Goal: Task Accomplishment & Management: Use online tool/utility

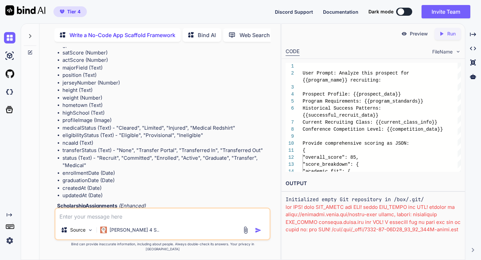
scroll to position [5467, 0]
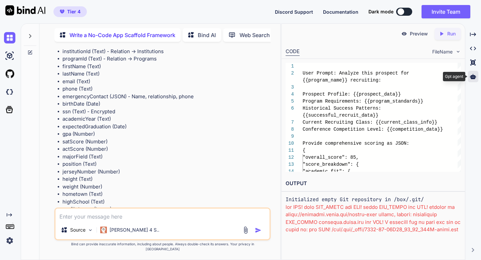
click at [471, 75] on icon at bounding box center [473, 77] width 6 height 6
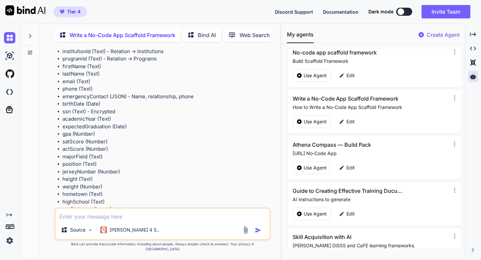
scroll to position [54, 0]
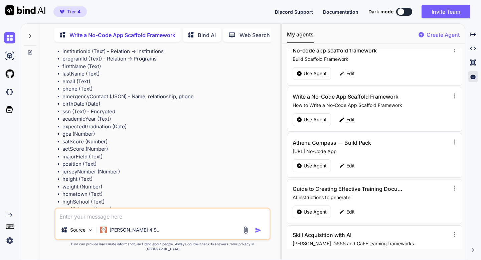
click at [352, 119] on p "Edit" at bounding box center [351, 119] width 8 height 7
type textarea "x"
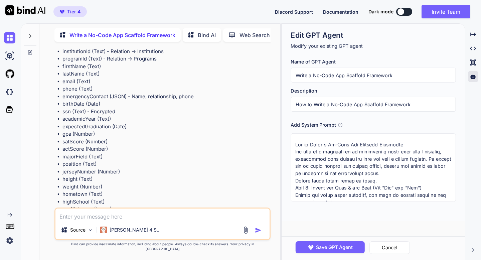
click at [347, 142] on textarea at bounding box center [373, 167] width 165 height 69
click at [304, 77] on input "Write a No-Code App Scaffold Framework" at bounding box center [373, 75] width 165 height 15
click at [316, 102] on input "How to Write a No-Code App Scaffold Framework" at bounding box center [373, 104] width 165 height 15
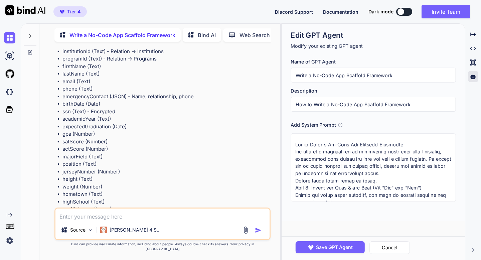
click at [316, 102] on input "How to Write a No-Code App Scaffold Framework" at bounding box center [373, 104] width 165 height 15
click at [321, 152] on textarea at bounding box center [373, 167] width 165 height 69
click at [474, 74] on icon at bounding box center [473, 77] width 6 height 6
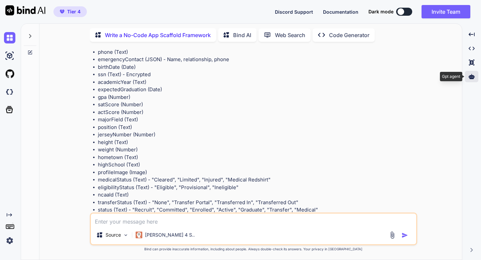
click at [474, 74] on icon at bounding box center [472, 77] width 6 height 6
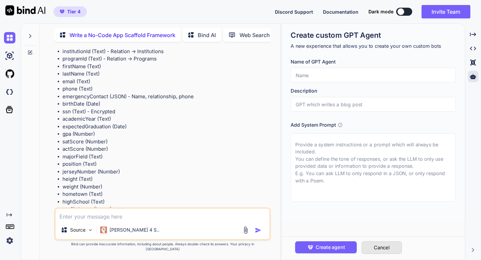
click at [377, 249] on button "Cancel" at bounding box center [382, 247] width 40 height 13
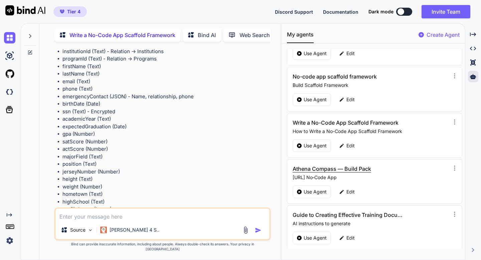
scroll to position [33, 0]
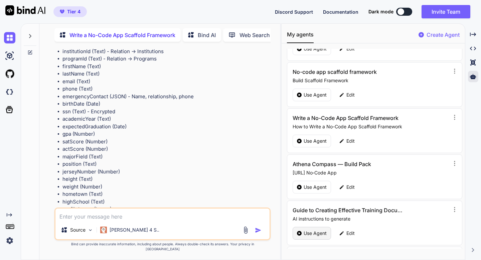
click at [311, 234] on p "Use Agent" at bounding box center [315, 233] width 23 height 7
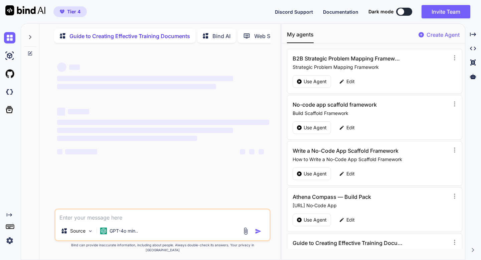
click at [170, 188] on div "‌ ‌ ‌ ‌ ‌ ‌ ‌ ‌ ‌ ‌ ‌ ‌ ‌ ‌" at bounding box center [163, 128] width 215 height 160
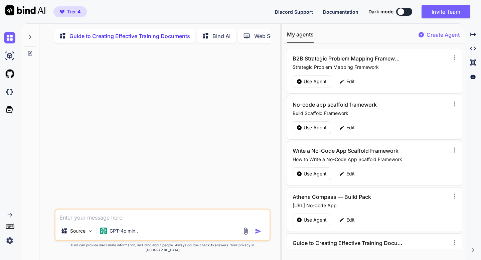
click at [140, 222] on textarea at bounding box center [162, 216] width 214 height 12
paste textarea "App Scaffold Framework"
click at [118, 222] on textarea "App Scaffold Framework" at bounding box center [162, 216] width 214 height 12
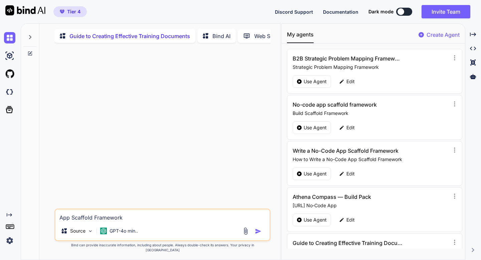
paste textarea "# App Scaffold Frameworks: Foundations for Accelerated Application Development …"
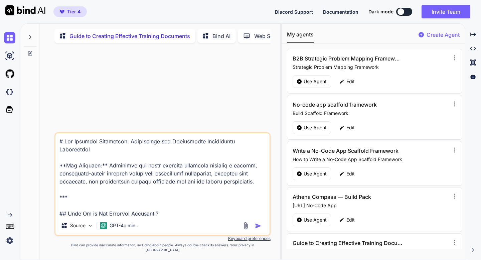
scroll to position [891, 0]
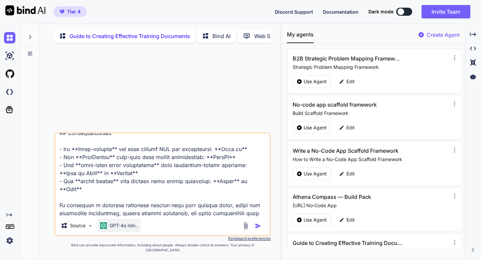
type textarea "# App Scaffold Frameworks: Foundations for Accelerated Application Development …"
click at [133, 232] on div "GPT-4o min.." at bounding box center [119, 225] width 43 height 13
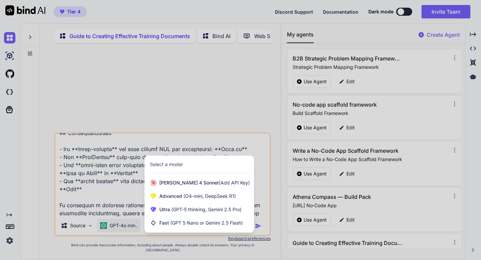
click at [258, 232] on div at bounding box center [240, 130] width 481 height 260
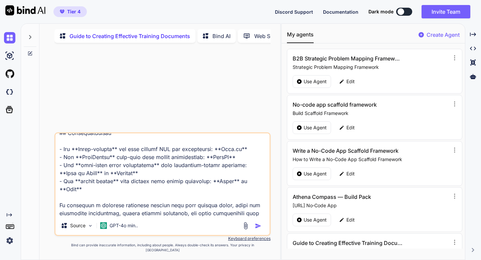
click at [258, 229] on img "button" at bounding box center [258, 226] width 7 height 7
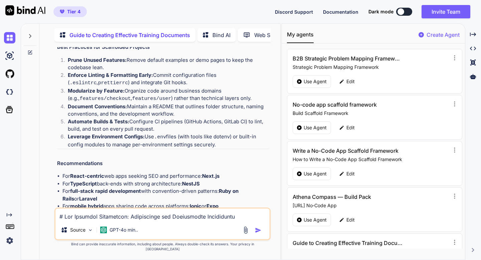
scroll to position [1167, 0]
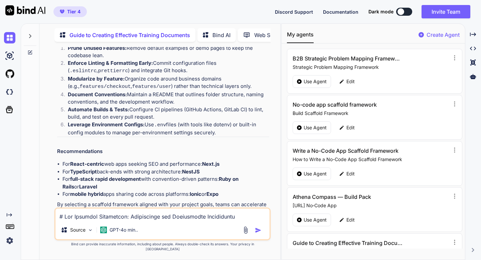
click at [89, 221] on p "Open in Editor" at bounding box center [79, 224] width 32 height 7
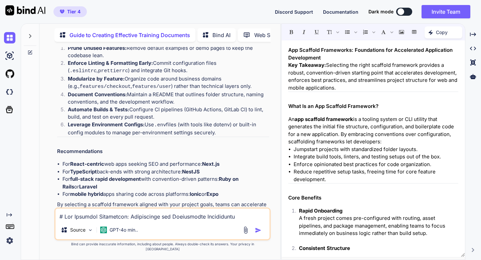
scroll to position [0, 0]
click at [430, 33] on icon "Created with Pixso." at bounding box center [431, 32] width 5 height 5
click at [424, 59] on span "Copy Content" at bounding box center [427, 60] width 30 height 7
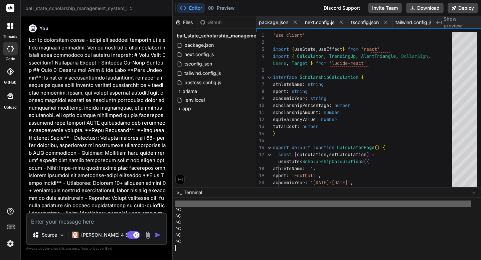
click at [11, 28] on icon at bounding box center [12, 27] width 3 height 3
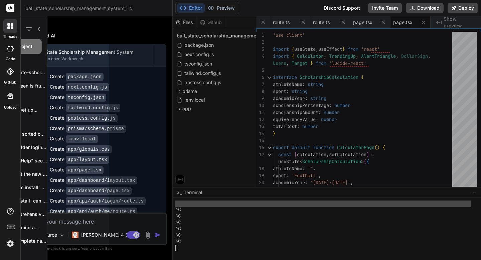
scroll to position [419, 0]
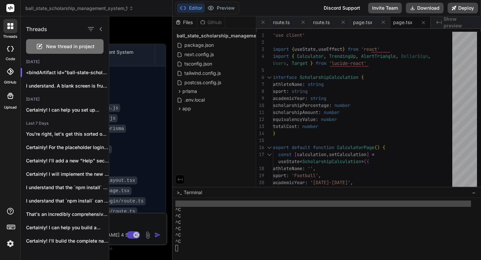
click at [47, 47] on span "New thread in project" at bounding box center [70, 46] width 48 height 7
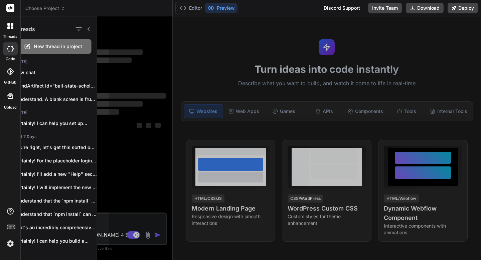
scroll to position [426, 0]
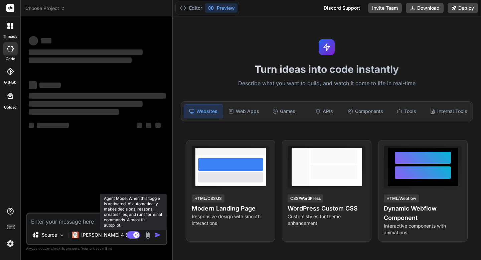
click at [129, 234] on rect at bounding box center [133, 234] width 13 height 7
type textarea "x"
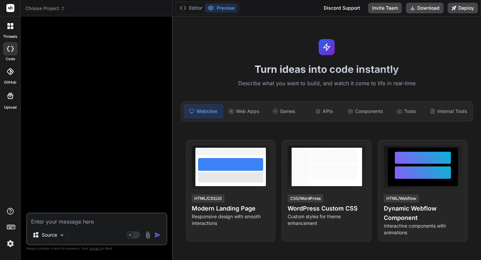
click at [83, 217] on textarea at bounding box center [96, 220] width 139 height 12
paste textarea "# 🎯 Build Instagram DM Vault in Bind.ai - Complete Guide Follow these steps **i…"
type textarea "# 🎯 Build Instagram DM Vault in Bind.ai - Complete Guide Follow these steps **i…"
type textarea "x"
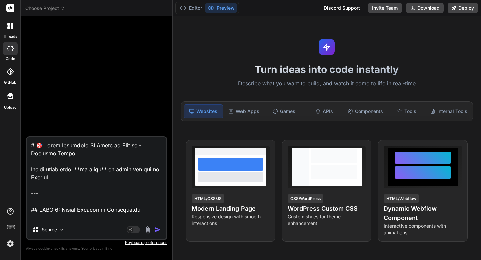
scroll to position [5183, 0]
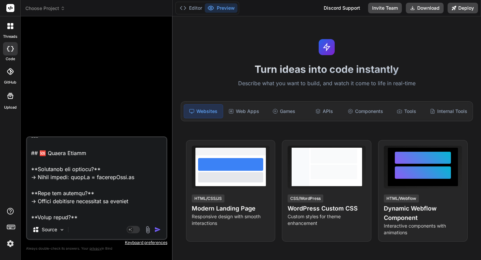
type textarea "# 🎯 Build Instagram DM Vault in Bind.ai - Complete Guide Follow these steps **i…"
click at [157, 231] on img "button" at bounding box center [157, 229] width 7 height 7
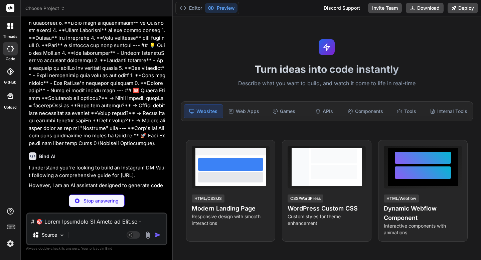
scroll to position [1921, 0]
type textarea "x"
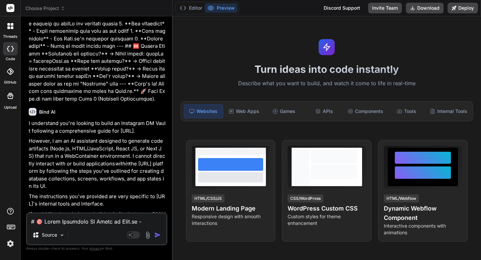
scroll to position [2004, 0]
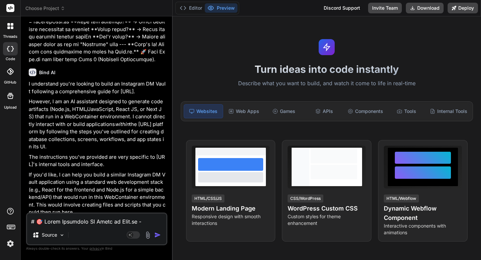
click at [71, 219] on textarea at bounding box center [96, 220] width 139 height 12
type textarea "y"
type textarea "x"
type textarea "ye"
type textarea "x"
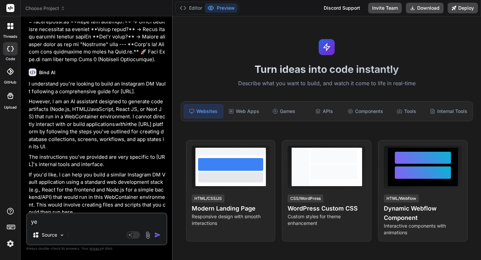
type textarea "yes"
type textarea "x"
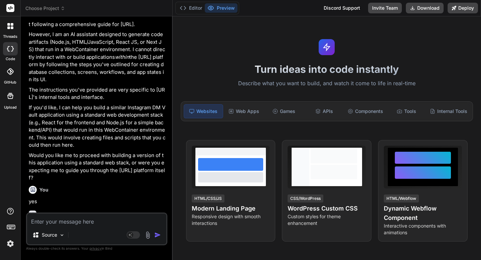
scroll to position [2073, 0]
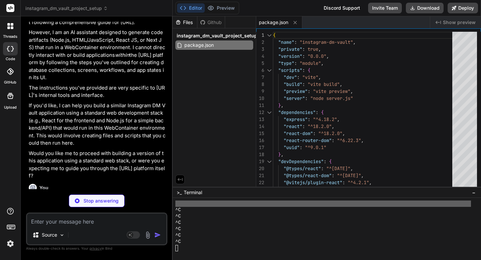
type textarea "x"
type textarea "server changeOrigin: true, rewrite: (path) => path.replace(/^\/api/, '') } } } …"
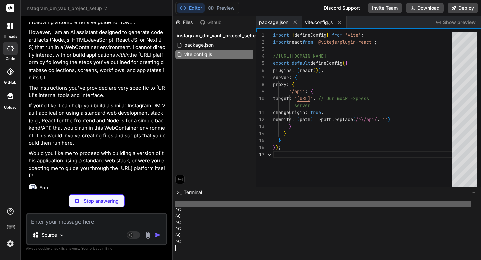
scroll to position [49, 0]
type textarea "x"
type textarea "app.listen(PORT, () => { console.log(`Mock API server running on http://localho…"
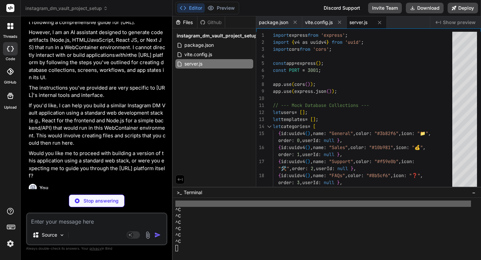
type textarea "x"
type textarea "<div id="root"></div> <script type="module" src="/src/main.jsx"></script> </bod…"
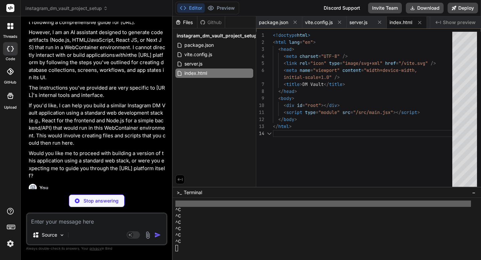
scroll to position [28, 0]
type textarea "x"
type textarea "</AuthProvider> </React.StrictMode>, );"
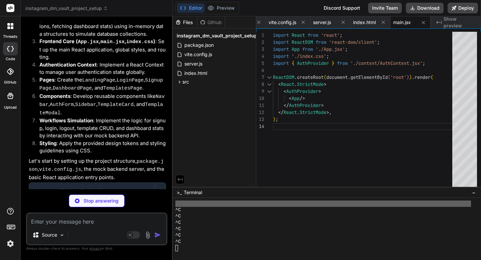
scroll to position [2442, 0]
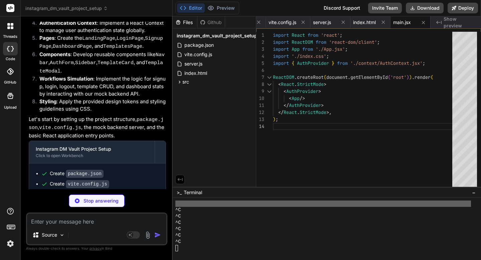
type textarea "x"
type textarea ".grid-cols-3, .grid-cols-4, .grid-cols-2 { grid-template-columns: 1fr; /* Stack…"
type textarea "x"
type textarea "} .grid-cols-3, .grid-cols-4, .grid-cols-2 { grid-template-columns: 1fr; /* Sta…"
type textarea "x"
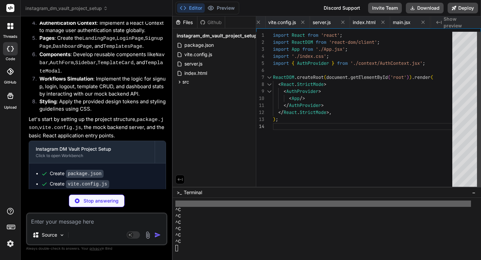
type textarea "export default App;"
type textarea "x"
type textarea "/* Any App-specific styles can go here, though most are in index.css */"
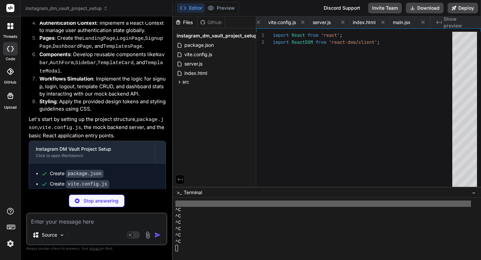
type textarea "x"
type textarea "if (!context) { throw new Error('useAuth must be used within an AuthProvider');…"
type textarea "x"
type textarea "<Outlet /> {/* Renders the child route component */} </main> </div> ); }; expor…"
type textarea "x"
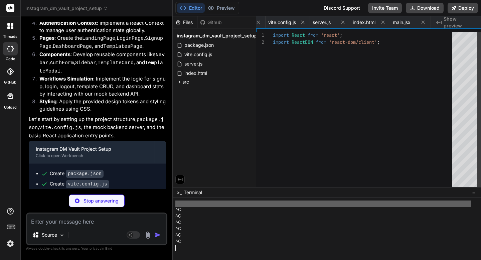
type textarea "workflow } };"
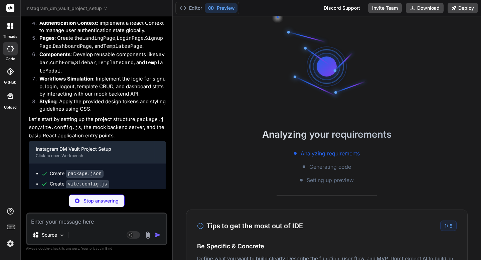
type textarea "x"
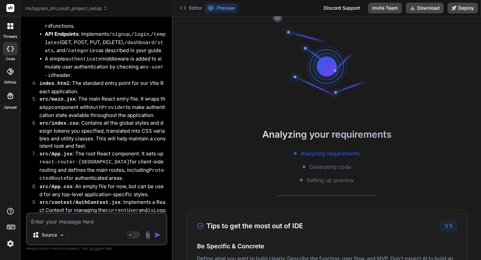
scroll to position [3030, 0]
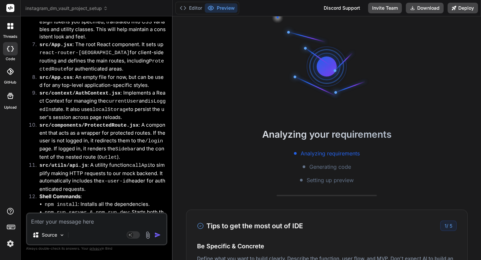
drag, startPoint x: 29, startPoint y: 192, endPoint x: 91, endPoint y: 193, distance: 61.8
click at [44, 258] on code "http://localhost:5173" at bounding box center [36, 261] width 15 height 6
copy code "http://localhost:5173"
click at [51, 223] on textarea at bounding box center [96, 220] width 139 height 12
type textarea "W"
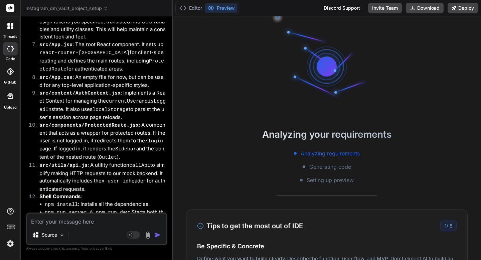
type textarea "x"
type textarea "Wh"
type textarea "x"
type textarea "Wha"
type textarea "x"
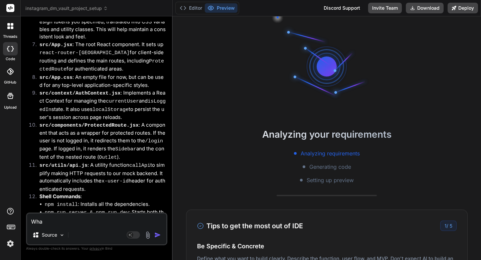
type textarea "What"
type textarea "x"
type textarea "Wha"
type textarea "x"
type textarea "Wh"
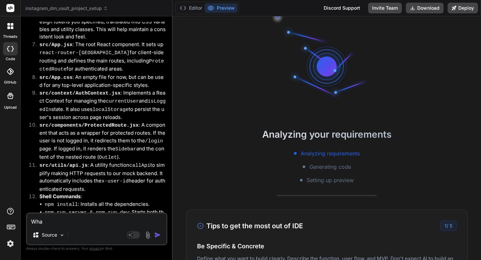
type textarea "x"
type textarea "W"
type textarea "x"
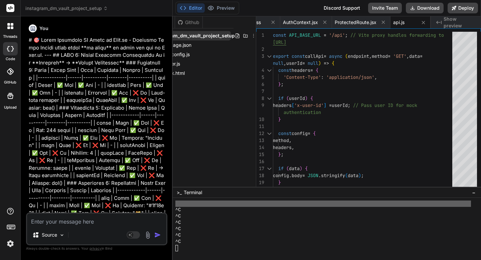
scroll to position [0, 28]
click at [245, 35] on icon at bounding box center [247, 35] width 5 height 5
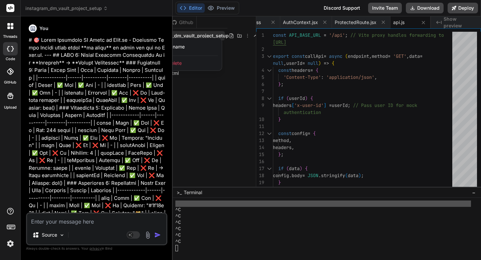
click at [196, 65] on div "Delete" at bounding box center [188, 63] width 67 height 15
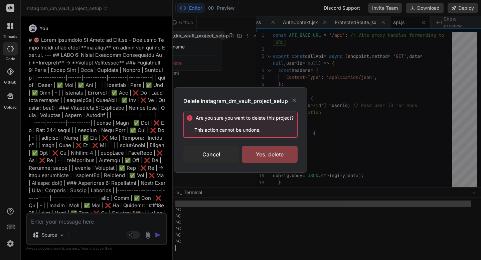
click at [272, 152] on div "Yes, delete" at bounding box center [270, 154] width 56 height 17
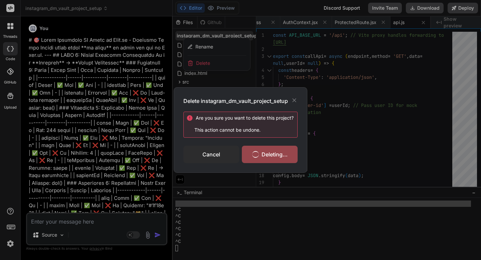
scroll to position [0, 0]
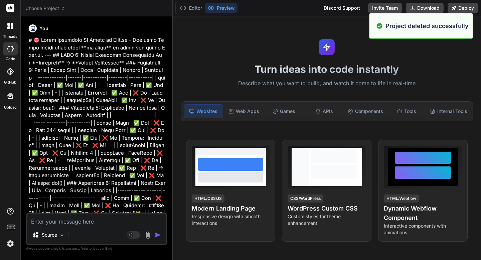
click at [8, 29] on div at bounding box center [10, 26] width 14 height 14
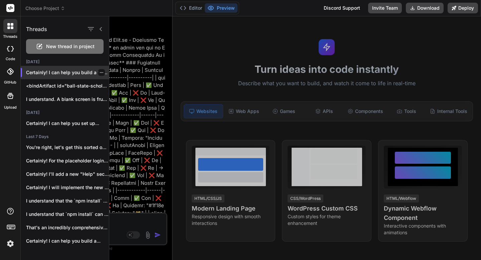
click at [80, 74] on p "Certainly! I can help you build a versio..." at bounding box center [67, 72] width 83 height 7
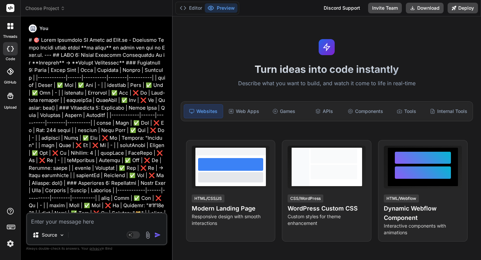
click at [7, 25] on icon at bounding box center [10, 26] width 6 height 6
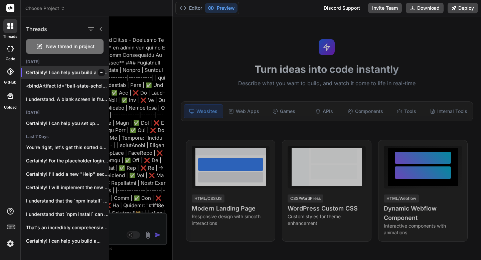
click at [100, 73] on icon "button" at bounding box center [102, 73] width 4 height 4
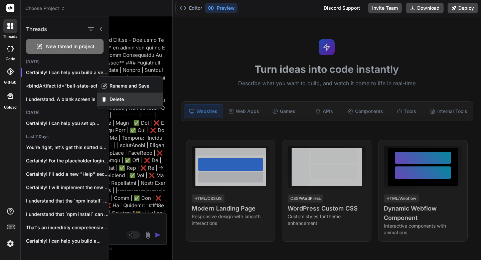
click at [107, 98] on icon "button" at bounding box center [104, 100] width 6 height 6
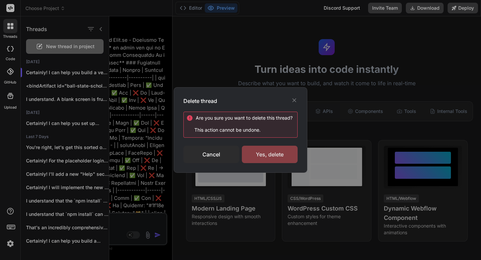
click at [266, 152] on div "Yes, delete" at bounding box center [270, 154] width 56 height 17
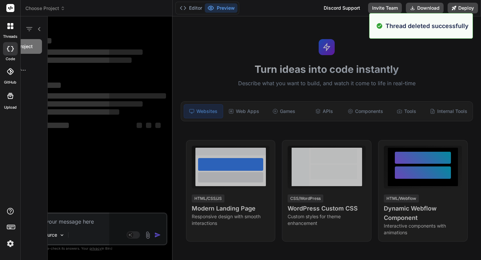
scroll to position [445, 0]
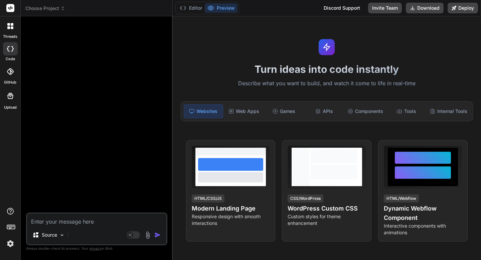
click at [12, 243] on img at bounding box center [10, 243] width 11 height 11
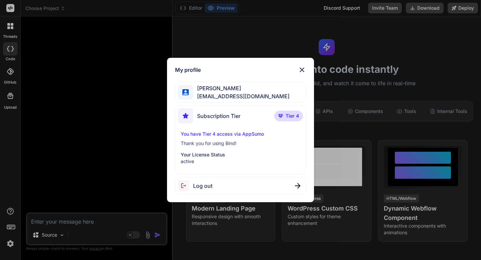
click at [12, 243] on div "My profile Adrian Wheatley amf4life@hotmail.com Subscription Tier Tier 4 You ha…" at bounding box center [240, 130] width 481 height 260
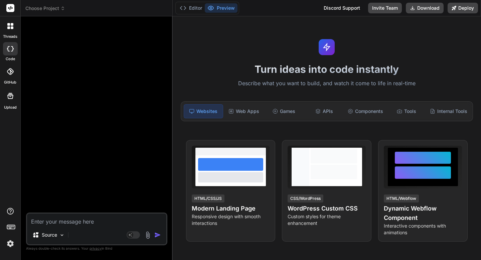
click at [10, 228] on rect at bounding box center [10, 228] width 2 height 1
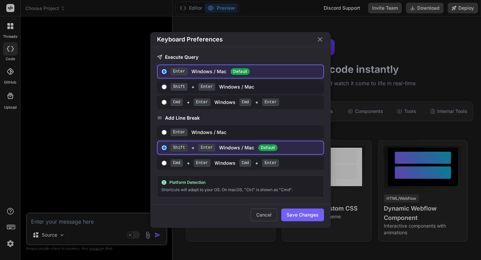
click at [10, 228] on div "Keyboard Preferences Execute Query Enter Windows / Mac Default Shift + Enter Wi…" at bounding box center [240, 130] width 481 height 260
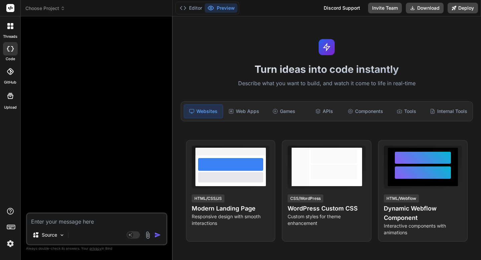
click at [5, 144] on div "threads code GitHub Upload" at bounding box center [10, 130] width 21 height 260
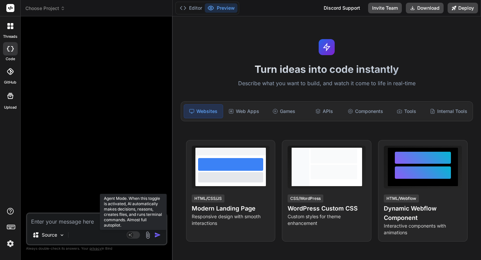
click at [131, 235] on rect at bounding box center [130, 235] width 6 height 6
click at [132, 237] on rect at bounding box center [133, 234] width 13 height 7
type textarea "x"
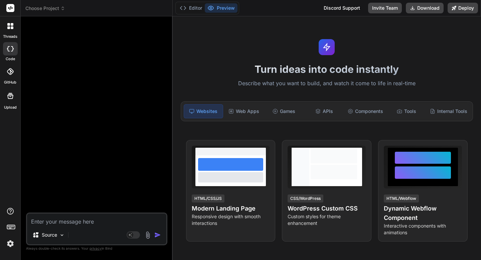
click at [90, 223] on textarea at bounding box center [96, 220] width 139 height 12
paste textarea "# 📋 Instagram DM Vault - Complete App Scaffold --- ## STEP 1: Define the Core &…"
type textarea "# 📋 Instagram DM Vault - Complete App Scaffold --- ## STEP 1: Define the Core &…"
type textarea "x"
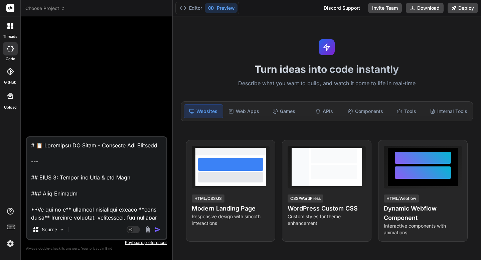
scroll to position [13309, 0]
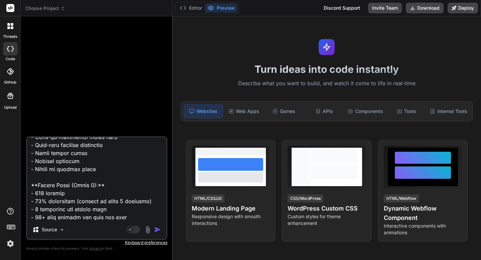
type textarea "# 📋 Instagram DM Vault - Complete App Scaffold --- ## STEP 1: Define the Core &…"
click at [156, 229] on img "button" at bounding box center [157, 229] width 7 height 7
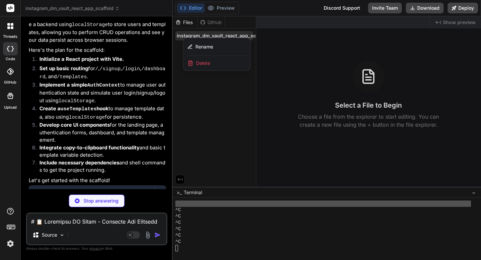
scroll to position [5734, 0]
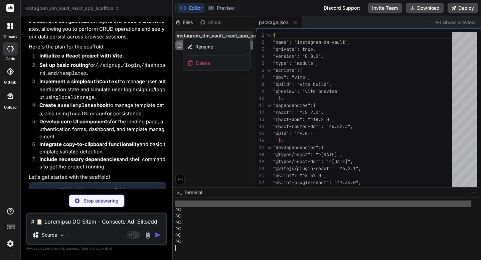
type textarea "x"
type textarea "<div id="root"></div> <script type="module" src="/src/main.jsx"></script> </bod…"
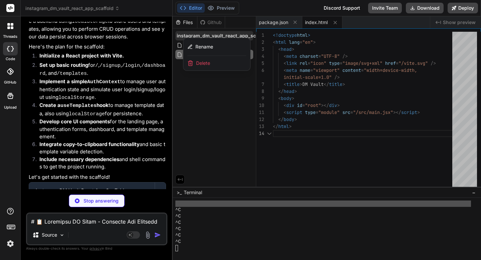
type textarea "x"
type textarea "import { defineConfig } from 'vite' import react from '@vitejs/plugin-react' //…"
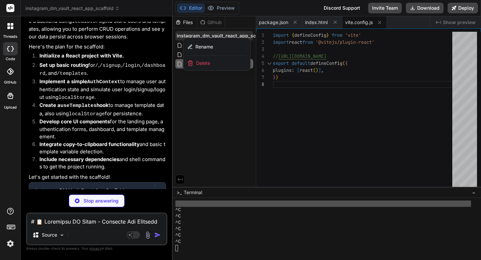
type textarea "x"
type textarea "<AuthProvider> <App /> </AuthProvider> </BrowserRouter> </React.StrictMode>, );"
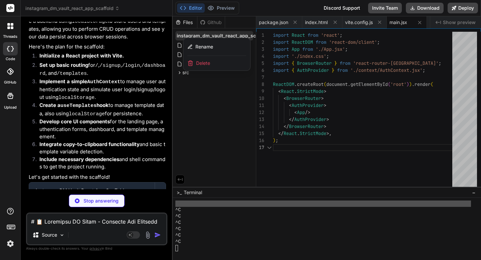
scroll to position [42, 0]
type textarea "x"
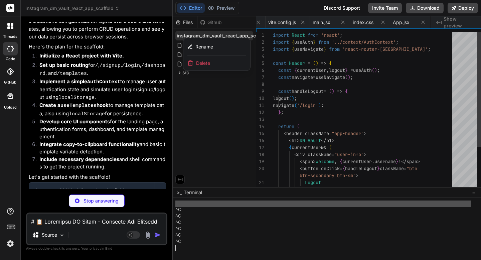
scroll to position [0, 117]
type textarea "x"
type textarea "</ul> </nav> </aside> ); }; export default Sidebar;"
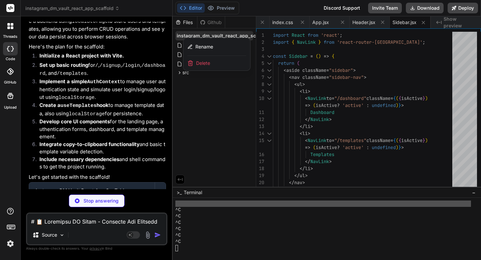
type textarea "x"
type textarea "export default TemplateCard;"
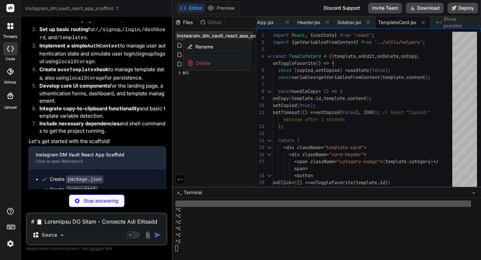
scroll to position [5832, 0]
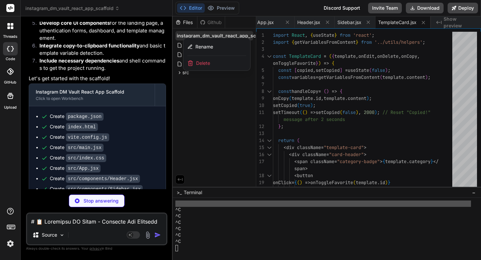
type textarea "x"
type textarea "</div> </div> ); }; export default TemplateModal;"
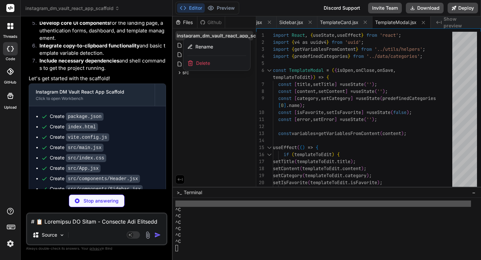
type textarea "x"
type textarea "); }; export default EmptyState;"
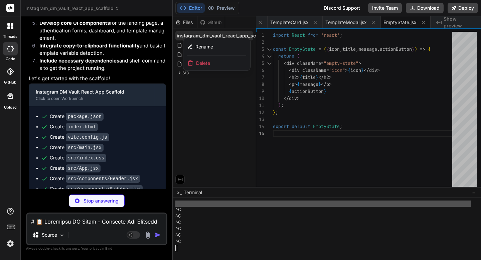
type textarea "x"
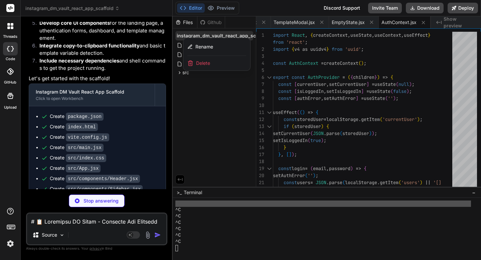
type textarea "x"
type textarea "toggleFavorite, }; }; export default useTemplates;"
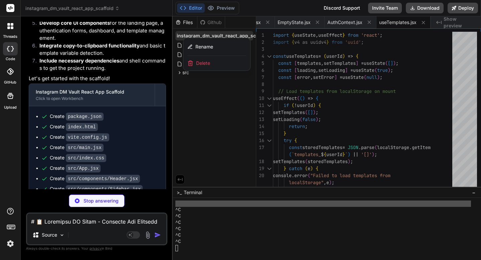
type textarea "x"
type textarea "</section> </div> </div> ); }; export default LandingPage;"
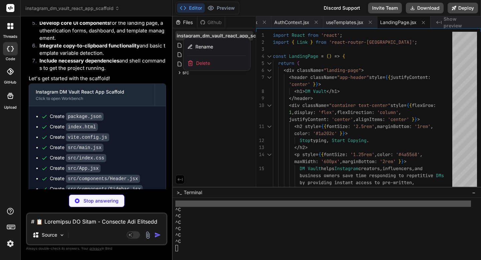
type textarea "x"
type textarea "export default Signup;"
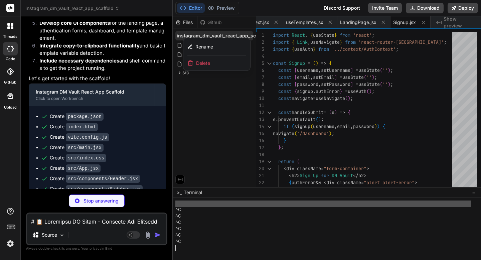
type textarea "x"
type textarea "hover:text-blue-800"> Sign Up </Link> </p> </div> ); }; export default Login;"
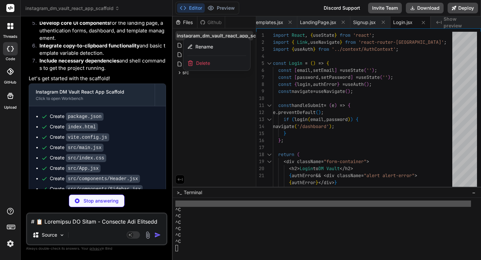
type textarea "x"
type textarea "</div> </div> ); }; export default Dashboard;"
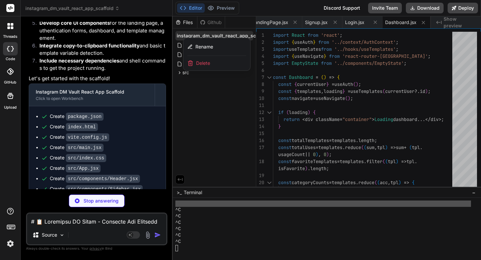
type textarea "x"
type textarea "}; export default TemplatesPage;"
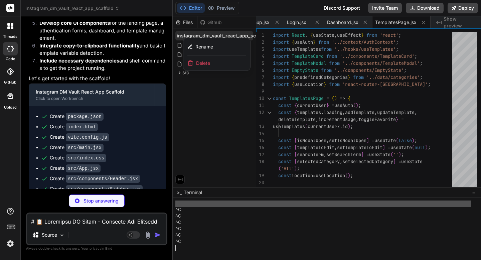
type textarea "x"
type textarea "return true; } catch (err) { console.error('Failed to copy text: ', err); retur…"
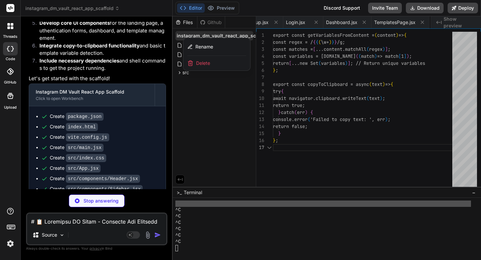
scroll to position [42, 0]
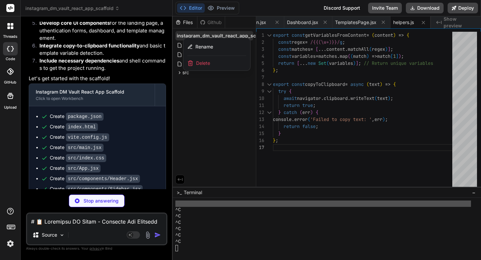
type textarea "x"
type textarea "export const predefinedCategories = [ { name: "General", color: "#3b82f6", icon…"
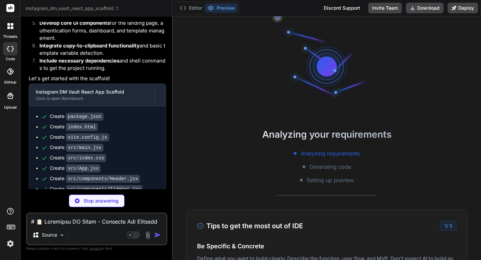
scroll to position [451, 0]
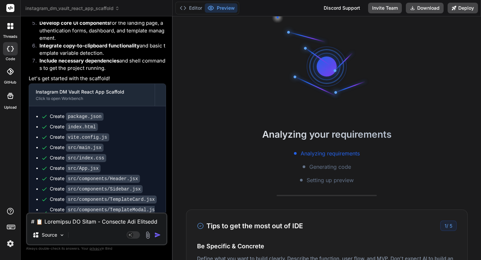
type textarea "x"
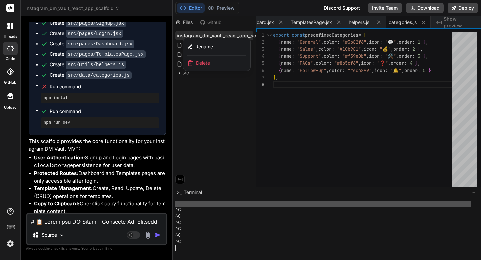
scroll to position [6077, 0]
drag, startPoint x: 84, startPoint y: 59, endPoint x: 49, endPoint y: 48, distance: 36.1
click at [49, 82] on li "Run command npm install" at bounding box center [100, 92] width 118 height 21
copy li "Run command npm install"
click at [146, 223] on textarea at bounding box center [96, 220] width 139 height 12
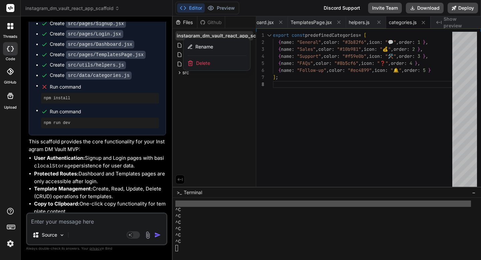
paste textarea "Run command npm install"
type textarea "Run command npm install"
type textarea "x"
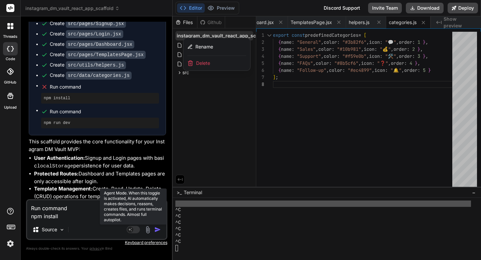
type textarea "Run command npm install"
click at [135, 228] on rect at bounding box center [133, 229] width 13 height 7
type textarea "x"
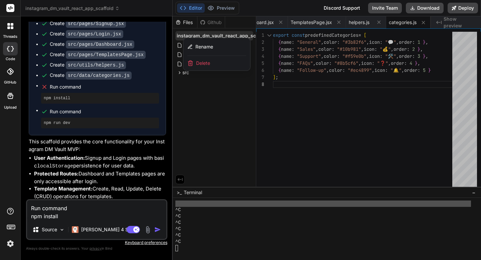
click at [96, 215] on textarea "Run command npm install" at bounding box center [96, 210] width 139 height 20
type textarea "Run command npm install"
type textarea "x"
type textarea "Run command npm install d"
type textarea "x"
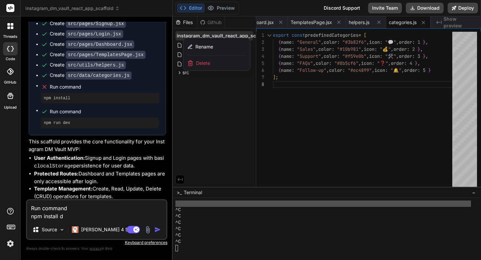
type textarea "Run command npm install di"
type textarea "x"
type textarea "Run command npm install did"
type textarea "x"
type textarea "Run command npm install didn"
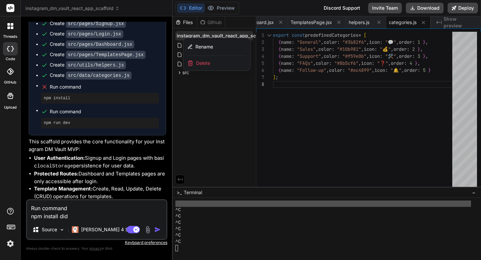
type textarea "x"
type textarea "Run command npm install didn'"
type textarea "x"
type textarea "Run command npm install didn't"
type textarea "x"
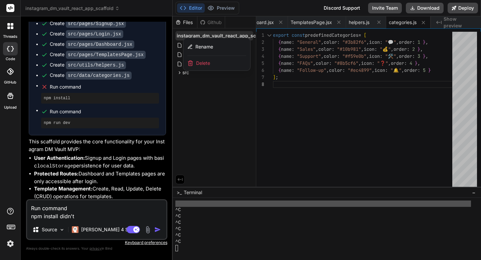
type textarea "Run command npm install didn't"
type textarea "x"
type textarea "Run command npm install didn't w"
type textarea "x"
type textarea "Run command npm install didn't wo"
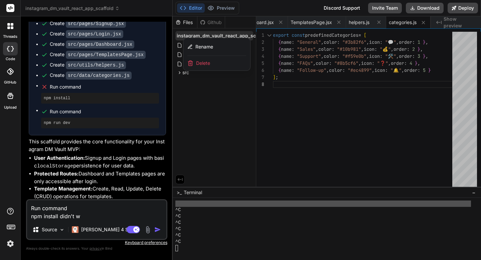
type textarea "x"
type textarea "Run command npm install didn't wor"
type textarea "x"
type textarea "Run command npm install didn't work"
type textarea "x"
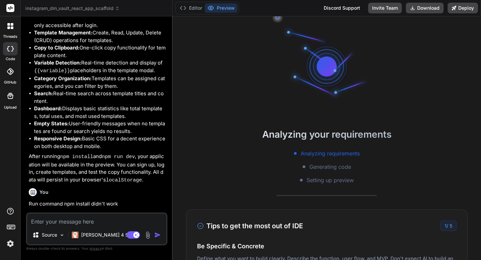
scroll to position [470, 0]
type textarea "x"
